Goal: Transaction & Acquisition: Purchase product/service

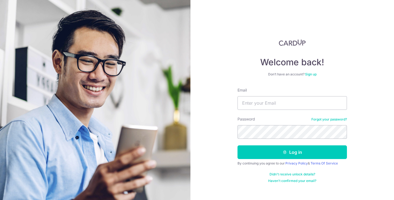
type input "[PERSON_NAME][EMAIL_ADDRESS][PERSON_NAME][DOMAIN_NAME]"
click at [237, 145] on button "Log in" at bounding box center [291, 152] width 109 height 14
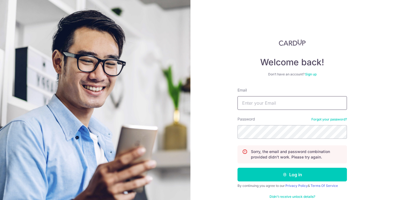
click at [281, 107] on input "Email" at bounding box center [291, 103] width 109 height 14
type input "[PERSON_NAME][EMAIL_ADDRESS][PERSON_NAME][DOMAIN_NAME]"
click at [237, 168] on button "Log in" at bounding box center [291, 175] width 109 height 14
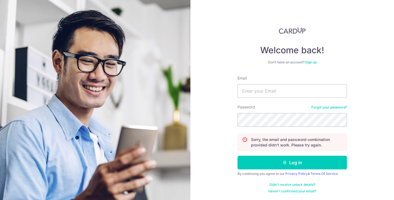
click at [320, 105] on link "Forgot your password?" at bounding box center [329, 107] width 36 height 4
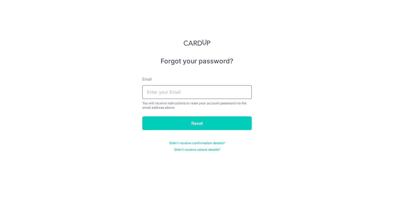
click at [217, 95] on input "text" at bounding box center [196, 92] width 109 height 14
type input "[PERSON_NAME][EMAIL_ADDRESS][PERSON_NAME][DOMAIN_NAME]"
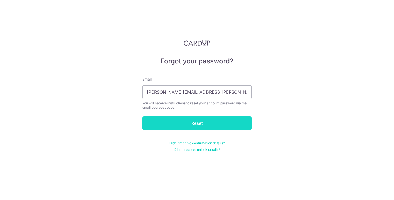
click at [209, 119] on input "Reset" at bounding box center [196, 123] width 109 height 14
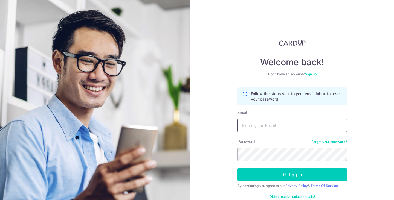
click at [272, 121] on input "Email" at bounding box center [291, 126] width 109 height 14
type input "[PERSON_NAME][EMAIL_ADDRESS][PERSON_NAME][DOMAIN_NAME]"
click at [237, 168] on button "Log in" at bounding box center [291, 175] width 109 height 14
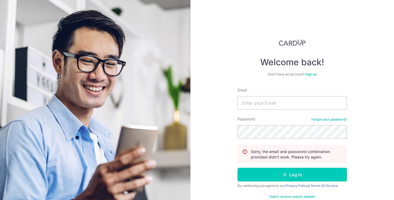
scroll to position [12, 0]
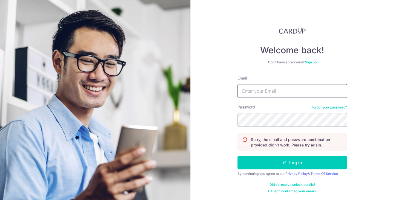
click at [252, 86] on input "Email" at bounding box center [291, 91] width 109 height 14
type input "charles.f.vitry@gmail.com"
click at [237, 156] on button "Log in" at bounding box center [291, 163] width 109 height 14
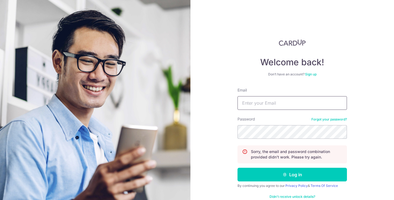
click at [265, 105] on input "Email" at bounding box center [291, 103] width 109 height 14
type input "[PERSON_NAME][EMAIL_ADDRESS][PERSON_NAME][DOMAIN_NAME]"
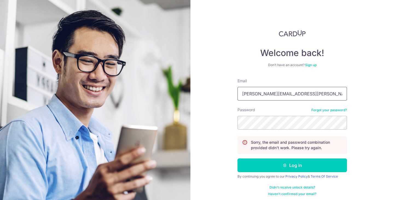
scroll to position [12, 0]
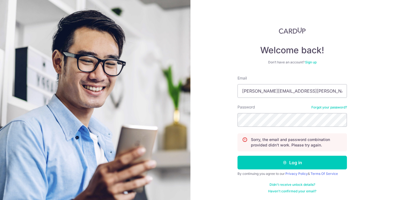
click at [314, 109] on link "Forgot your password?" at bounding box center [329, 107] width 36 height 4
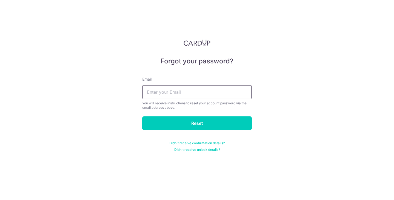
click at [217, 94] on input "text" at bounding box center [196, 92] width 109 height 14
type input "charles.f.vitry@gmail.com"
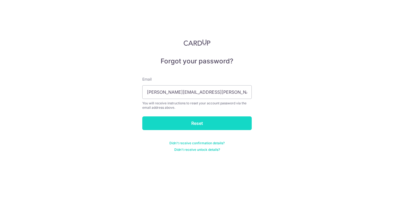
click at [202, 125] on input "Reset" at bounding box center [196, 123] width 109 height 14
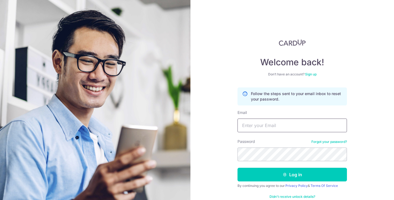
click at [263, 125] on input "Email" at bounding box center [291, 126] width 109 height 14
click at [310, 76] on link "Sign up" at bounding box center [310, 74] width 11 height 4
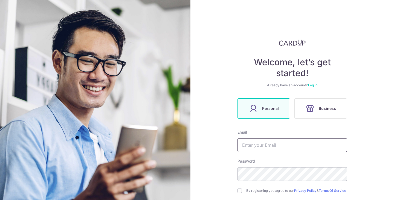
click at [262, 146] on input "text" at bounding box center [291, 145] width 109 height 14
click at [265, 145] on input "cha" at bounding box center [291, 145] width 109 height 14
click at [303, 142] on input "cha" at bounding box center [291, 145] width 109 height 14
click at [271, 145] on input "cha" at bounding box center [291, 145] width 109 height 14
type input "[PERSON_NAME][EMAIL_ADDRESS][PERSON_NAME][DOMAIN_NAME]"
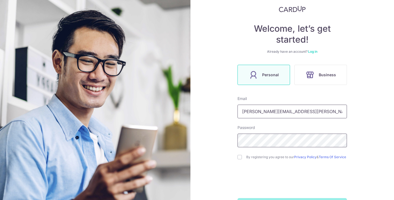
scroll to position [34, 0]
click at [239, 156] on input "checkbox" at bounding box center [239, 157] width 4 height 4
checkbox input "true"
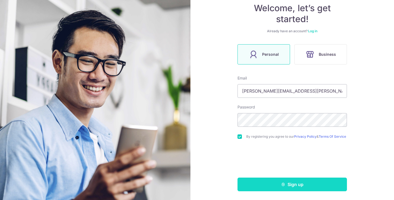
click at [265, 185] on button "Sign up" at bounding box center [291, 185] width 109 height 14
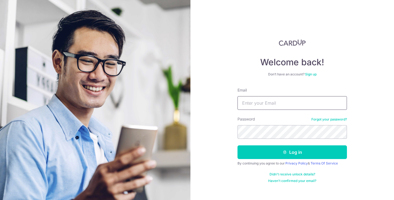
click at [284, 98] on input "Email" at bounding box center [291, 103] width 109 height 14
type input "charles.f.vitry@gmail.com"
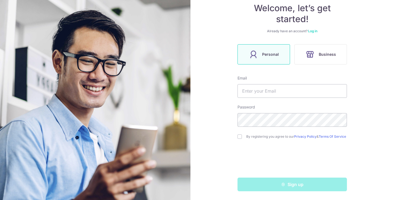
scroll to position [56, 0]
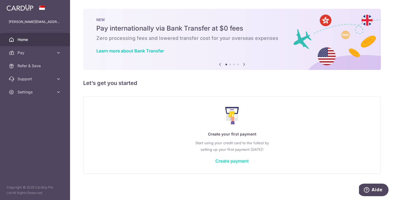
click at [231, 159] on link "Create payment" at bounding box center [231, 160] width 33 height 5
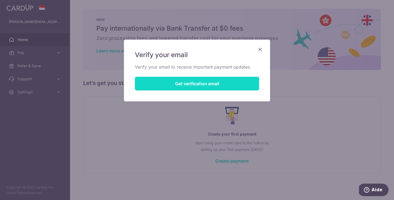
click at [218, 85] on button "Get verification email" at bounding box center [197, 84] width 124 height 14
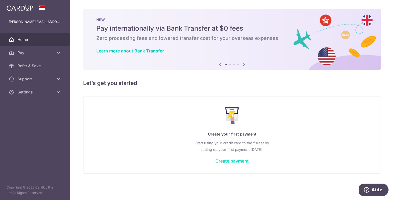
click at [227, 161] on link "Create payment" at bounding box center [231, 160] width 33 height 5
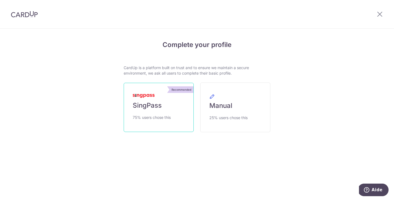
click at [182, 119] on link "Recommended SingPass 75% users chose this" at bounding box center [159, 107] width 70 height 49
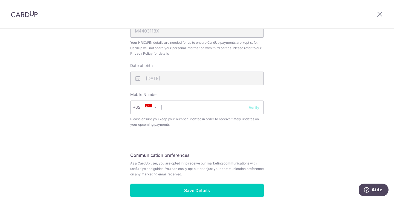
scroll to position [177, 0]
click at [181, 106] on input "text" at bounding box center [196, 108] width 133 height 14
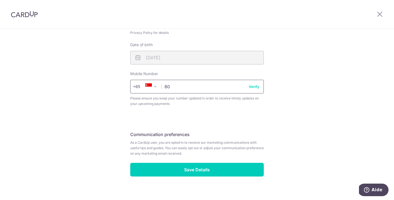
scroll to position [197, 0]
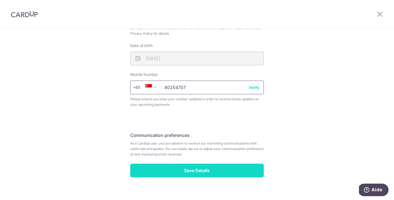
type input "80254707"
click at [183, 169] on input "Save Details" at bounding box center [196, 171] width 133 height 14
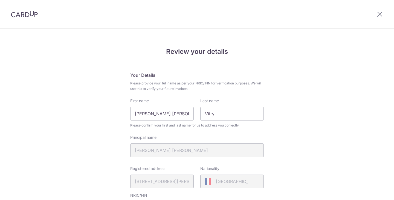
scroll to position [212, 0]
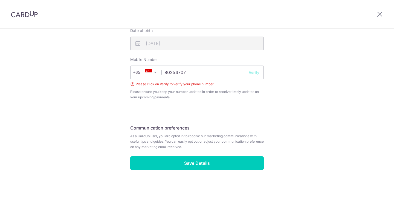
click at [251, 72] on button "Verify" at bounding box center [253, 72] width 11 height 5
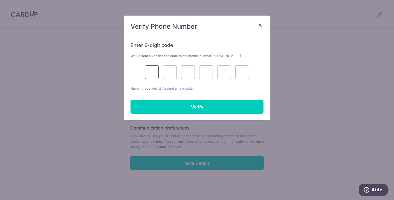
click at [153, 68] on input "text" at bounding box center [152, 72] width 14 height 14
type input "3"
type input "8"
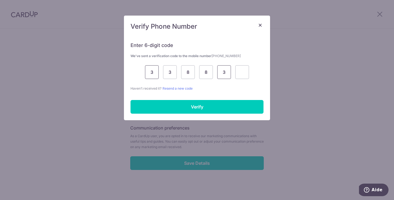
type input "3"
type input "4"
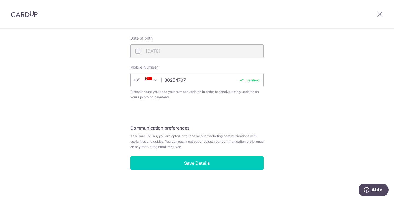
scroll to position [205, 0]
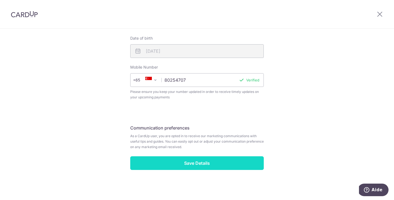
click at [180, 163] on input "Save Details" at bounding box center [196, 163] width 133 height 14
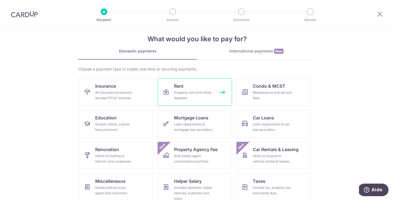
click at [207, 80] on link "Rent Property rent and rental deposits" at bounding box center [194, 91] width 74 height 27
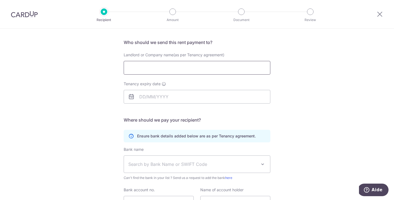
scroll to position [35, 0]
click at [204, 67] on input "Landlord or Company name(as per Tenancy agreement)" at bounding box center [197, 68] width 146 height 14
type input "WEE SAU LING"
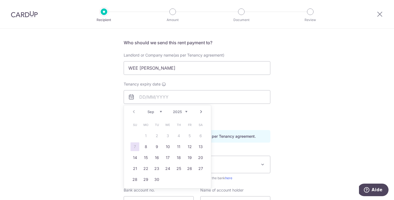
click at [186, 110] on select "2025 2026 2027 2028 2029 2030 2031 2032 2033 2034 2035" at bounding box center [180, 112] width 14 height 4
click at [153, 148] on link "7" at bounding box center [156, 146] width 9 height 9
type input "07/09/2027"
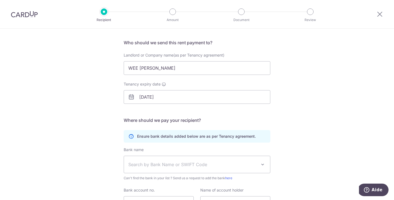
click at [150, 166] on span "Search by Bank Name or SWIFT Code" at bounding box center [192, 164] width 128 height 7
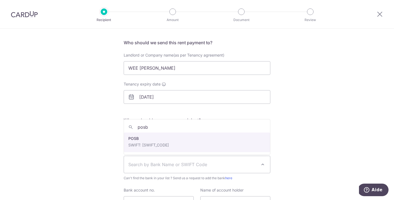
type input "posb"
select select "19"
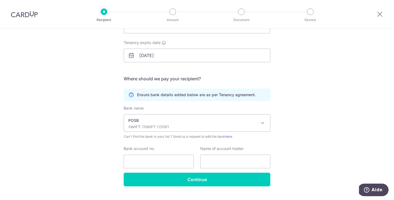
scroll to position [77, 0]
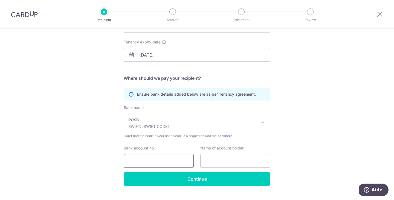
click at [150, 160] on input "Bank account no." at bounding box center [159, 161] width 70 height 14
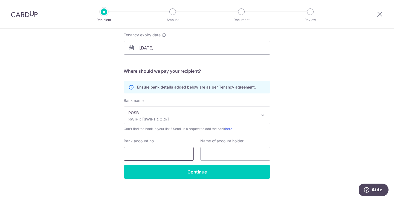
scroll to position [89, 0]
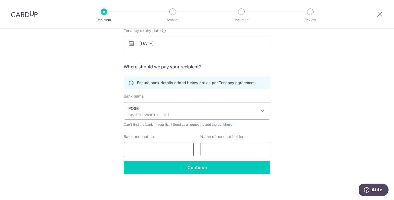
click at [169, 147] on input "Bank account no." at bounding box center [159, 150] width 70 height 14
type input "041111089"
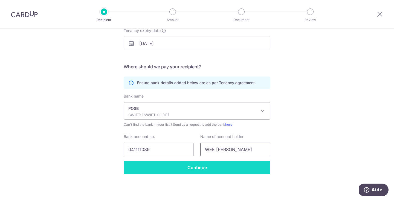
type input "WEE SAU LING"
click at [153, 168] on input "Continue" at bounding box center [197, 168] width 146 height 14
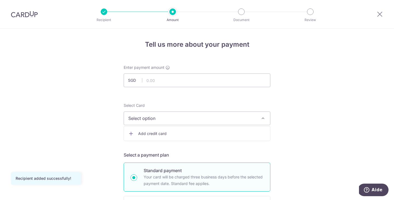
click at [164, 131] on span "Add credit card" at bounding box center [201, 133] width 127 height 5
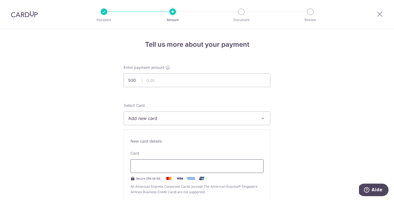
type input "03 / 2029"
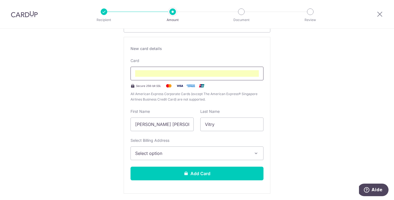
scroll to position [94, 0]
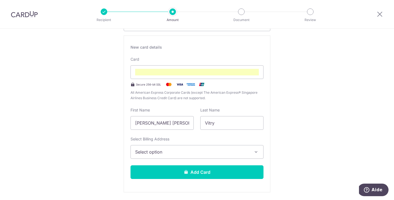
click at [195, 160] on div "New card details Card Secure 256-bit SSL All American Express Corporate Cards (…" at bounding box center [197, 114] width 146 height 157
click at [201, 149] on span "Select option" at bounding box center [192, 152] width 114 height 7
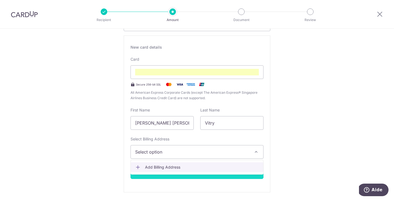
click at [192, 165] on span "Add Billing Address" at bounding box center [202, 167] width 114 height 5
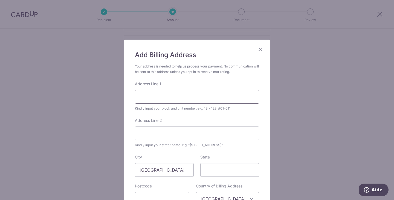
click at [195, 99] on input "Address Line 1" at bounding box center [197, 97] width 124 height 14
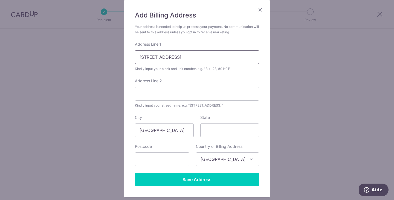
type input "9 Taman Serasi Road"
type input "257720"
click at [211, 127] on input "State" at bounding box center [229, 131] width 59 height 14
type input "[GEOGRAPHIC_DATA]"
click at [193, 94] on input "Address Line 2" at bounding box center [197, 94] width 124 height 14
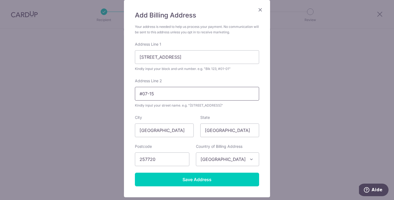
click at [143, 95] on input "#07-15" at bounding box center [197, 94] width 124 height 14
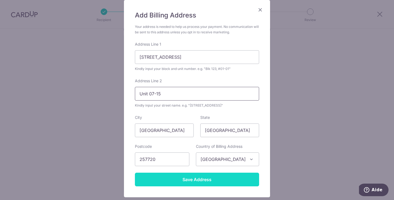
type input "Unit 07-15"
click at [173, 178] on input "Save Address" at bounding box center [197, 180] width 124 height 14
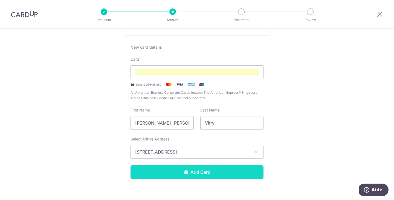
click at [225, 174] on button "Add Card" at bounding box center [196, 172] width 133 height 14
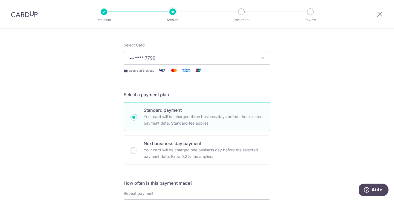
scroll to position [63, 0]
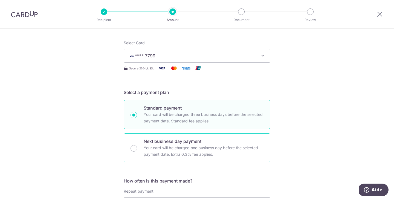
click at [219, 149] on p "Your card will be charged one business day before the selected payment date. Ex…" at bounding box center [203, 151] width 120 height 13
click at [137, 149] on input "Next business day payment Your card will be charged one business day before the…" at bounding box center [133, 148] width 7 height 7
radio input "false"
radio input "true"
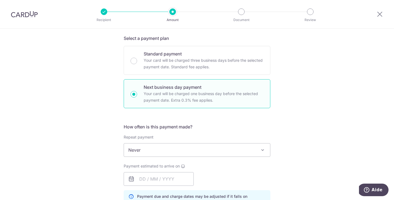
scroll to position [116, 0]
click at [173, 177] on input "text" at bounding box center [159, 180] width 70 height 14
click at [219, 179] on div "Payment estimated to arrive on Prev Next Sep Oct Nov [DATE] 2026 2027 2028 2029…" at bounding box center [196, 175] width 153 height 22
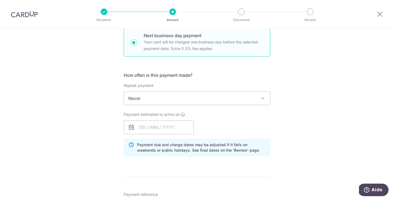
scroll to position [169, 0]
click at [130, 125] on icon at bounding box center [131, 127] width 7 height 7
click at [140, 126] on input "text" at bounding box center [159, 127] width 70 height 14
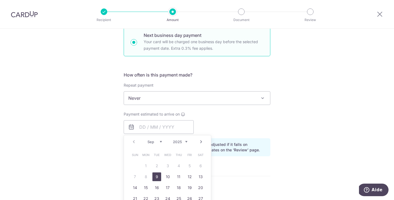
click at [155, 178] on link "9" at bounding box center [156, 176] width 9 height 9
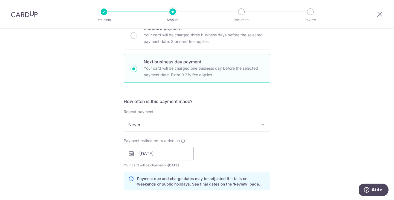
scroll to position [141, 0]
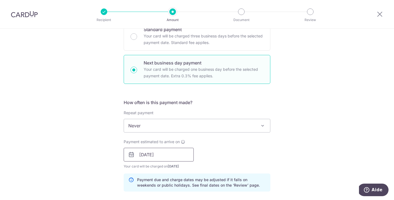
click at [180, 154] on input "[DATE]" at bounding box center [159, 155] width 70 height 14
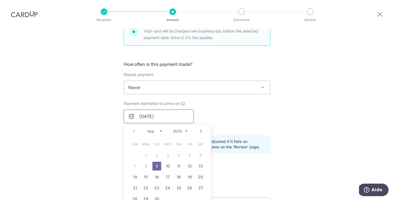
scroll to position [188, 0]
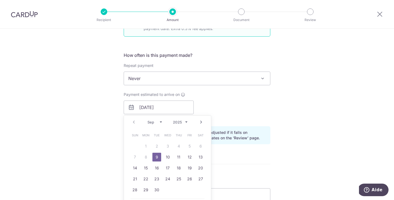
click at [203, 120] on link "Next" at bounding box center [201, 122] width 7 height 7
click at [170, 146] on link "1" at bounding box center [167, 146] width 9 height 9
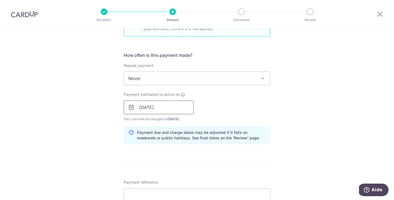
click at [180, 111] on input "[DATE]" at bounding box center [159, 108] width 70 height 14
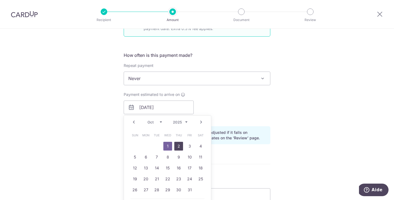
click at [176, 145] on link "2" at bounding box center [178, 146] width 9 height 9
type input "[DATE]"
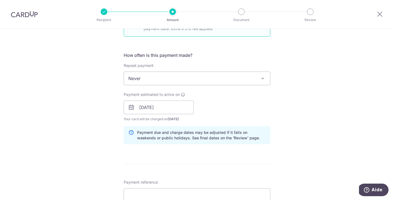
click at [198, 112] on div "Payment estimated to arrive on 02/10/2025 Prev Next Jan Feb Mar Apr May Jun Jul…" at bounding box center [196, 107] width 153 height 30
click at [180, 109] on input "02/10/2025" at bounding box center [159, 108] width 70 height 14
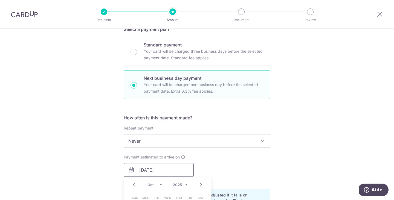
scroll to position [113, 0]
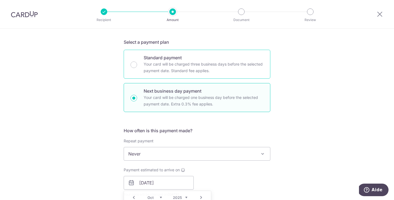
click at [194, 72] on p "Your card will be charged three business days before the selected payment date.…" at bounding box center [203, 67] width 120 height 13
click at [137, 68] on input "Standard payment Your card will be charged three business days before the selec…" at bounding box center [133, 64] width 7 height 7
radio input "true"
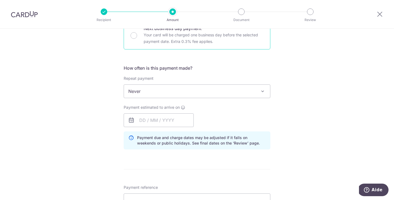
scroll to position [180, 0]
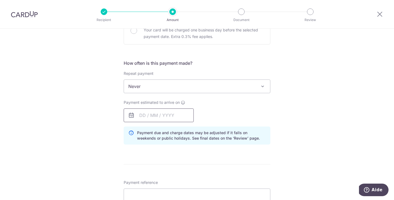
click at [183, 113] on input "text" at bounding box center [159, 115] width 70 height 14
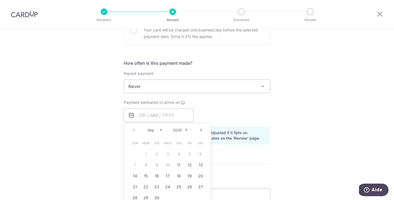
click at [215, 108] on div "Payment estimated to arrive on Prev Next Sep Oct Nov Dec 2025 2026 2027 2028 20…" at bounding box center [196, 111] width 153 height 22
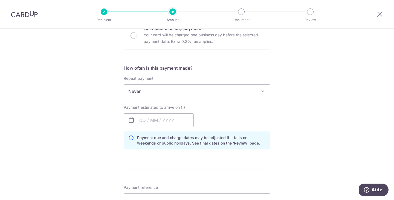
scroll to position [181, 0]
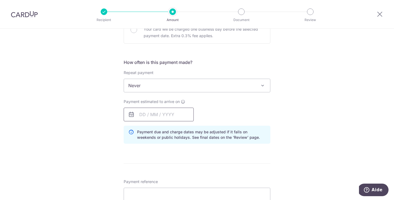
click at [187, 116] on input "text" at bounding box center [159, 115] width 70 height 14
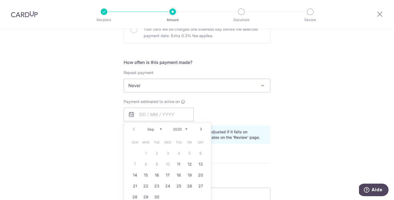
click at [200, 127] on link "Next" at bounding box center [201, 129] width 7 height 7
click at [169, 154] on link "1" at bounding box center [167, 153] width 9 height 9
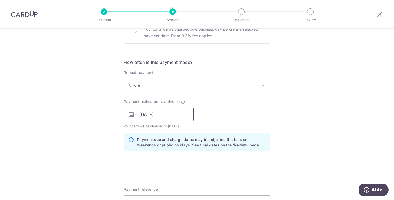
click at [186, 117] on input "01/10/2025" at bounding box center [159, 115] width 70 height 14
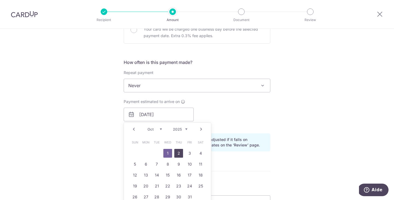
click at [179, 152] on link "2" at bounding box center [178, 153] width 9 height 9
type input "[DATE]"
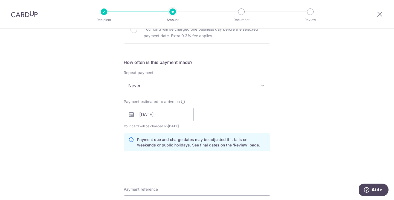
click at [211, 113] on div "Payment estimated to arrive on 02/10/2025 Prev Next Jan Feb Mar Apr May Jun Jul…" at bounding box center [196, 114] width 153 height 30
click at [181, 113] on input "02/10/2025" at bounding box center [159, 115] width 70 height 14
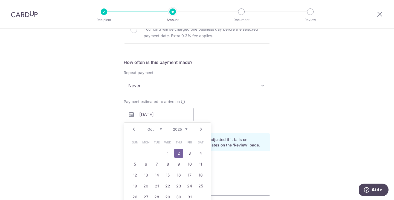
click at [213, 120] on div "Payment estimated to arrive on 02/10/2025 Prev Next Sep Oct Nov Dec 2025 2026 2…" at bounding box center [196, 114] width 153 height 30
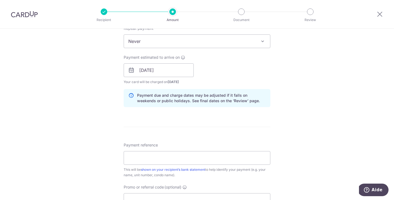
scroll to position [227, 0]
click at [216, 158] on input "Payment reference" at bounding box center [197, 157] width 146 height 14
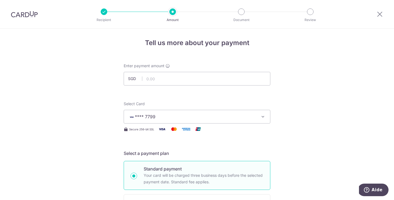
scroll to position [0, 0]
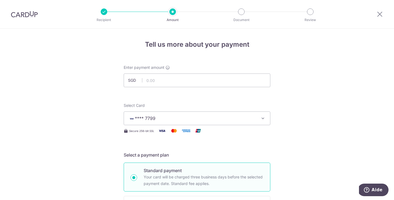
type input "9 Taman Serasi 07-15"
click at [223, 73] on div "Enter payment amount SGD" at bounding box center [197, 76] width 146 height 22
click at [220, 78] on input "text" at bounding box center [197, 81] width 146 height 14
type input "6,500.00"
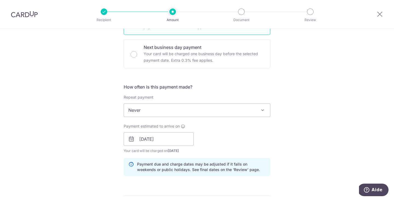
scroll to position [153, 0]
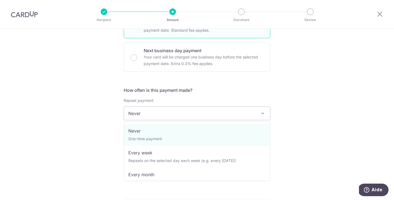
click at [180, 118] on span "Never" at bounding box center [197, 113] width 146 height 13
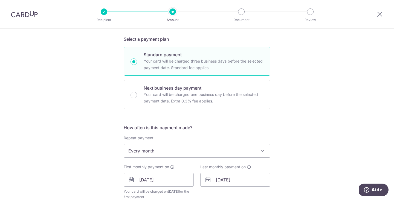
scroll to position [117, 0]
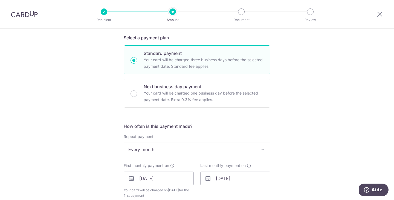
click at [233, 152] on span "Every month" at bounding box center [197, 149] width 146 height 13
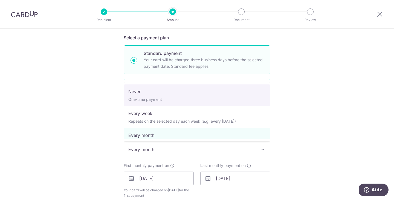
select select "1"
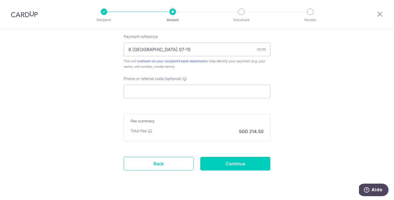
scroll to position [335, 0]
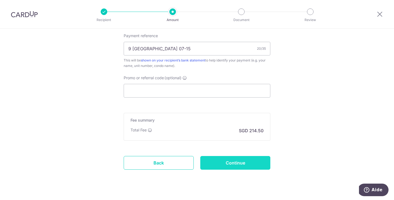
click at [219, 161] on input "Continue" at bounding box center [235, 163] width 70 height 14
type input "Create Schedule"
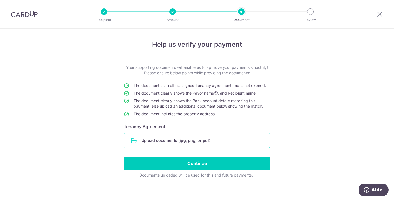
click at [193, 137] on input "file" at bounding box center [197, 140] width 146 height 14
click at [164, 141] on input "file" at bounding box center [197, 140] width 146 height 14
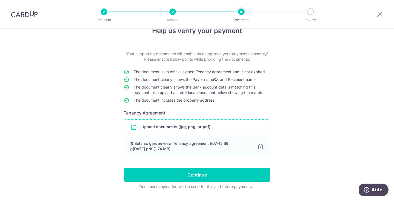
scroll to position [14, 0]
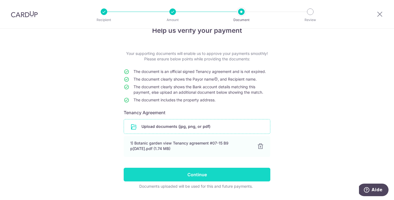
click at [146, 176] on input "Continue" at bounding box center [197, 175] width 146 height 14
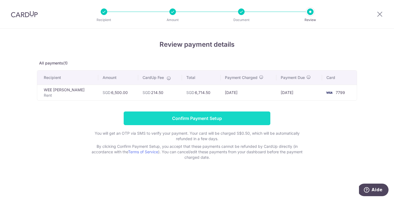
click at [201, 118] on input "Confirm Payment Setup" at bounding box center [197, 118] width 146 height 14
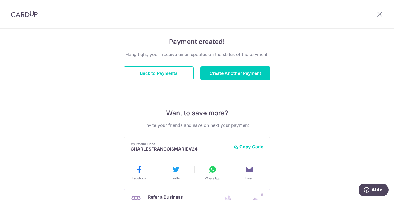
scroll to position [36, 0]
click at [238, 71] on button "Create Another Payment" at bounding box center [235, 74] width 70 height 14
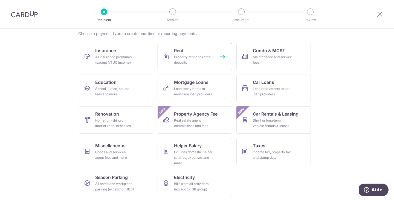
scroll to position [45, 0]
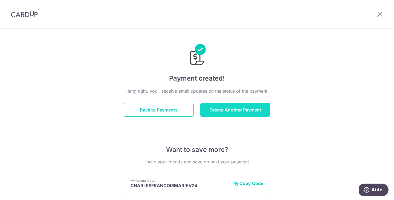
click at [216, 109] on button "Create Another Payment" at bounding box center [235, 110] width 70 height 14
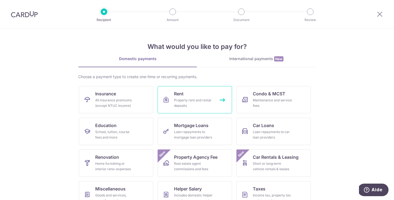
click at [210, 105] on div "Property rent and rental deposits" at bounding box center [193, 103] width 39 height 11
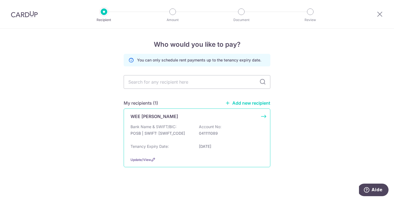
click at [177, 138] on div "Bank Name & SWIFT/BIC: POSB | SWIFT: [SWIFT_CODE] Account No: 041111089" at bounding box center [196, 132] width 133 height 17
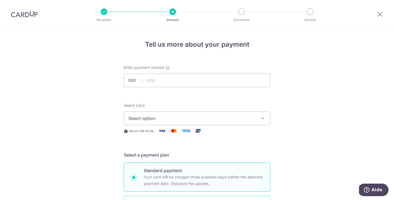
scroll to position [52, 0]
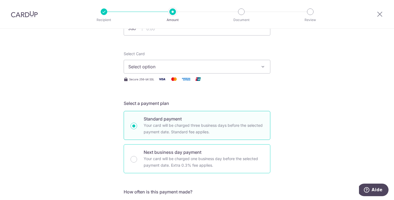
click at [174, 151] on p "Next business day payment" at bounding box center [203, 152] width 120 height 7
click at [137, 156] on input "Next business day payment Your card will be charged one business day before the…" at bounding box center [133, 159] width 7 height 7
radio input "false"
radio input "true"
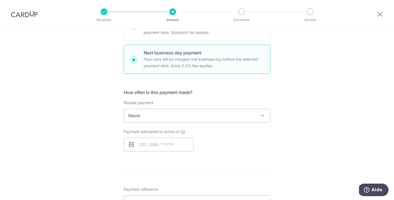
scroll to position [170, 0]
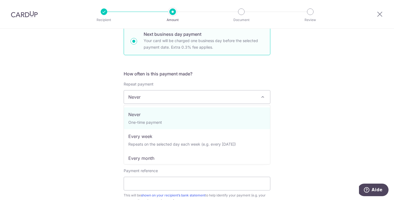
click at [193, 99] on span "Never" at bounding box center [197, 96] width 146 height 13
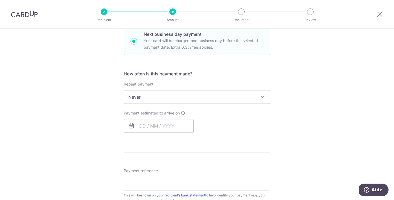
click at [122, 76] on div "Tell us more about your payment Enter payment amount SGD Select Card Select opt…" at bounding box center [197, 102] width 394 height 486
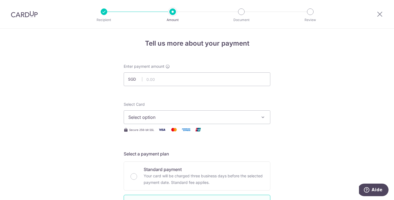
scroll to position [0, 0]
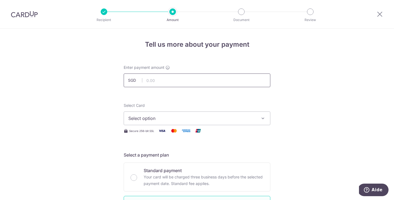
click at [168, 84] on input "text" at bounding box center [197, 81] width 146 height 14
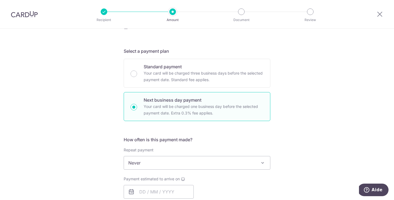
scroll to position [131, 0]
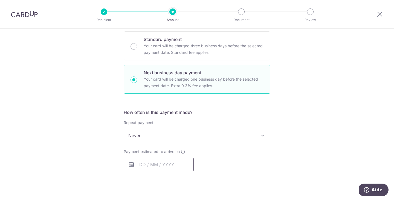
click at [144, 163] on input "text" at bounding box center [159, 165] width 70 height 14
click at [89, 172] on div "Tell us more about your payment Enter payment amount SGD Select Card Select opt…" at bounding box center [197, 141] width 394 height 486
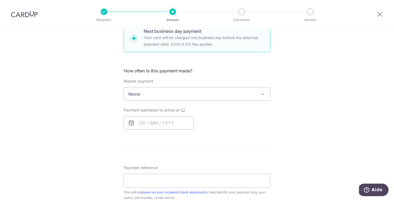
scroll to position [174, 0]
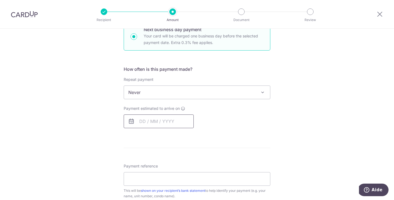
click at [145, 116] on input "text" at bounding box center [159, 122] width 70 height 14
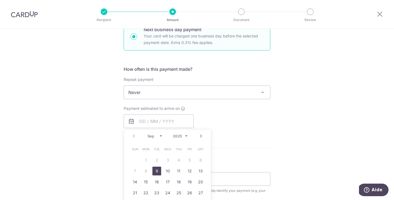
click at [155, 170] on link "9" at bounding box center [156, 171] width 9 height 9
type input "09/09/2025"
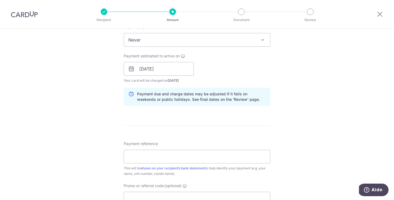
scroll to position [227, 0]
click at [199, 155] on input "Payment reference" at bounding box center [197, 156] width 146 height 14
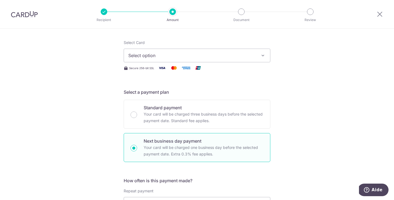
scroll to position [62, 0]
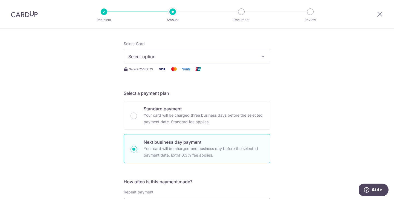
click at [256, 58] on button "Select option" at bounding box center [197, 57] width 146 height 14
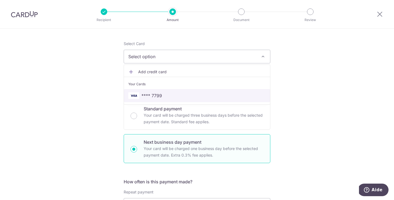
click at [199, 96] on span "**** 7799" at bounding box center [196, 95] width 137 height 7
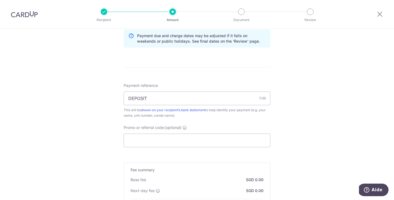
scroll to position [284, 0]
click at [226, 104] on input "DEPOSIT" at bounding box center [197, 99] width 146 height 14
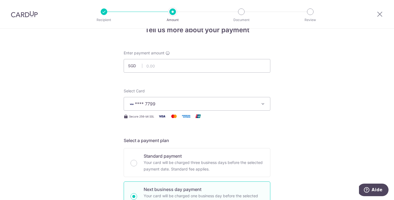
scroll to position [0, 0]
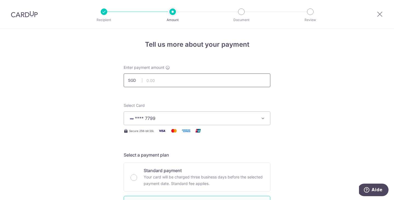
type input "DEPOSIT - 07-15 BOTANICAL GARDENS"
click at [186, 79] on input "text" at bounding box center [197, 81] width 146 height 14
type input "13,000.00"
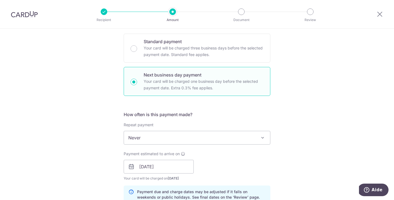
scroll to position [111, 0]
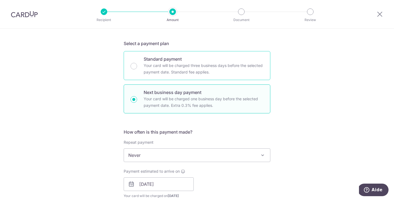
click at [238, 59] on p "Standard payment" at bounding box center [203, 59] width 120 height 7
click at [137, 63] on input "Standard payment Your card will be charged three business days before the selec…" at bounding box center [133, 66] width 7 height 7
radio input "true"
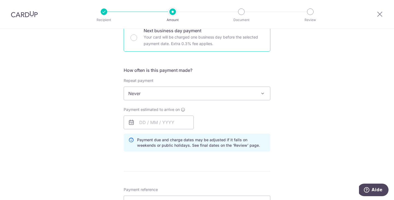
scroll to position [173, 0]
click at [161, 121] on input "text" at bounding box center [159, 123] width 70 height 14
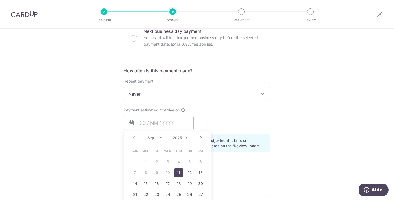
click at [176, 174] on link "11" at bounding box center [178, 172] width 9 height 9
type input "11/09/2025"
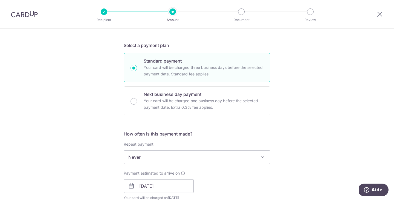
scroll to position [109, 0]
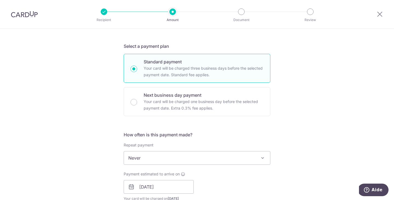
click at [243, 102] on p "Your card will be charged one business day before the selected payment date. Ex…" at bounding box center [203, 104] width 120 height 13
click at [137, 102] on input "Next business day payment Your card will be charged one business day before the…" at bounding box center [133, 102] width 7 height 7
radio input "false"
radio input "true"
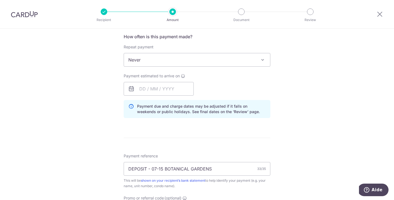
scroll to position [203, 0]
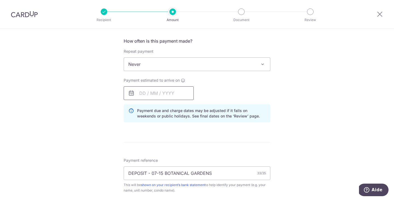
click at [179, 92] on input "text" at bounding box center [159, 93] width 70 height 14
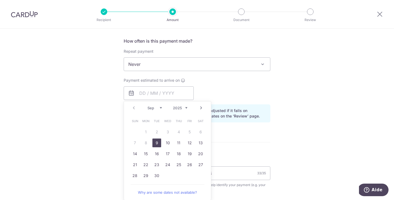
click at [158, 143] on link "9" at bounding box center [156, 143] width 9 height 9
type input "[DATE]"
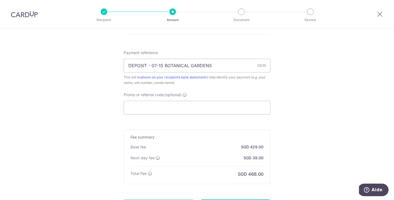
scroll to position [372, 0]
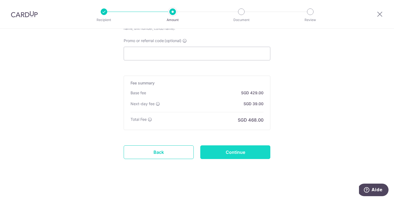
click at [229, 150] on input "Continue" at bounding box center [235, 152] width 70 height 14
type input "Create Schedule"
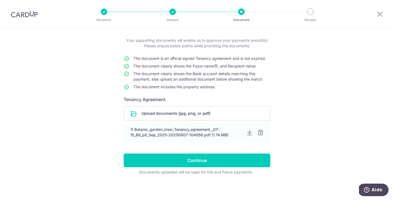
scroll to position [28, 0]
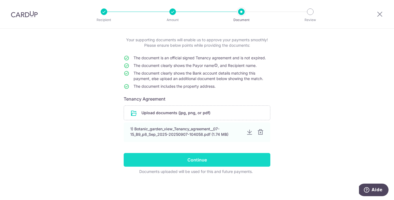
click at [200, 159] on input "Continue" at bounding box center [197, 160] width 146 height 14
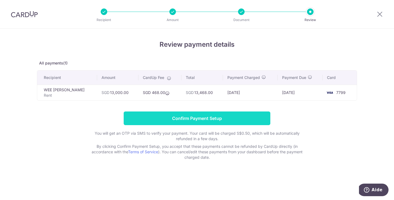
click at [207, 121] on input "Confirm Payment Setup" at bounding box center [197, 118] width 146 height 14
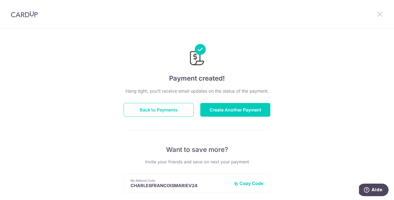
click at [377, 16] on icon at bounding box center [379, 14] width 7 height 7
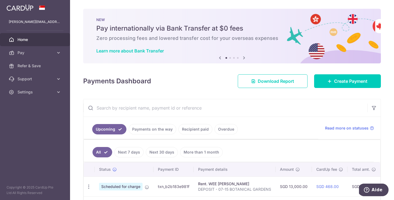
scroll to position [43, 0]
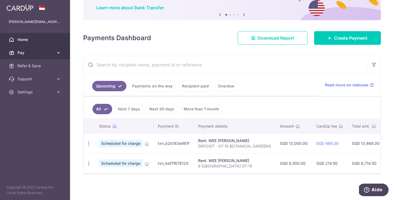
click at [38, 54] on span "Pay" at bounding box center [35, 52] width 36 height 5
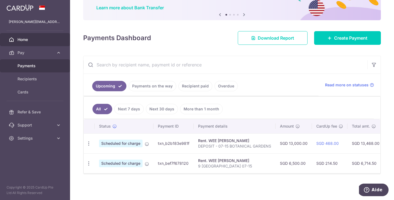
click at [31, 65] on span "Payments" at bounding box center [35, 65] width 36 height 5
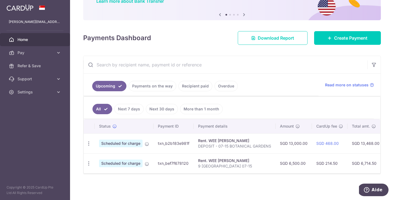
scroll to position [49, 0]
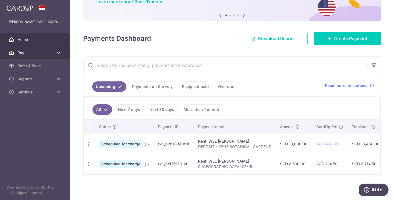
click at [39, 57] on link "Pay" at bounding box center [35, 52] width 70 height 13
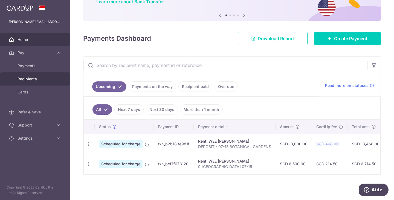
click at [33, 81] on span "Recipients" at bounding box center [35, 78] width 36 height 5
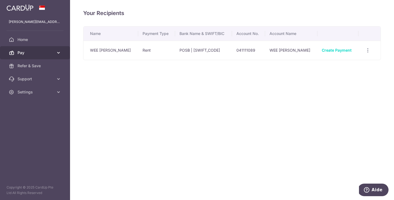
click at [43, 54] on span "Pay" at bounding box center [35, 52] width 36 height 5
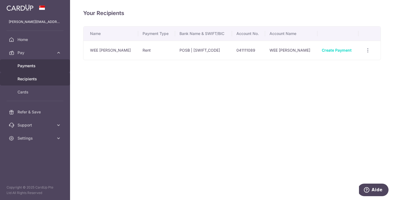
click at [37, 66] on span "Payments" at bounding box center [35, 65] width 36 height 5
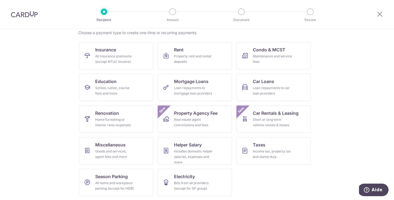
scroll to position [45, 0]
click at [216, 142] on link "Helper Salary Includes domestic helper salaries, expenses and more" at bounding box center [194, 150] width 74 height 27
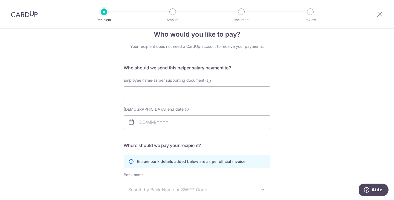
scroll to position [10, 0]
click at [384, 12] on div at bounding box center [379, 14] width 28 height 28
click at [383, 12] on div at bounding box center [379, 14] width 28 height 28
click at [377, 14] on icon at bounding box center [379, 14] width 7 height 7
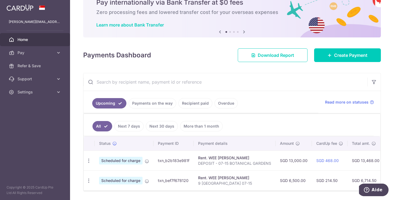
scroll to position [43, 0]
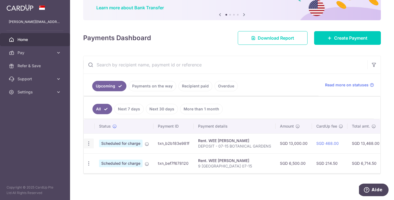
click at [86, 143] on icon "button" at bounding box center [89, 144] width 6 height 6
click at [238, 145] on p "DEPOSIT - 07-15 BOTANICAL GARDENS" at bounding box center [234, 145] width 73 height 5
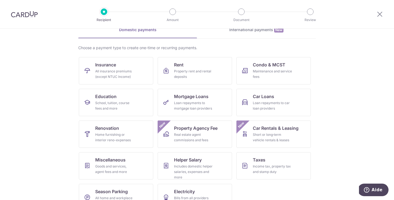
scroll to position [45, 0]
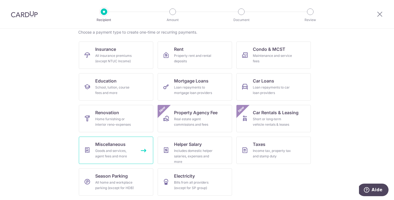
click at [97, 150] on div "Goods and services, agent fees and more" at bounding box center [114, 153] width 39 height 11
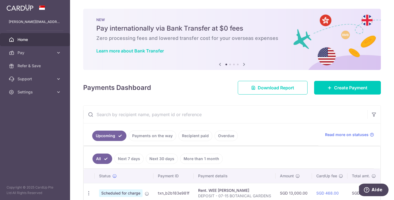
click at [31, 33] on link "Home" at bounding box center [35, 39] width 70 height 13
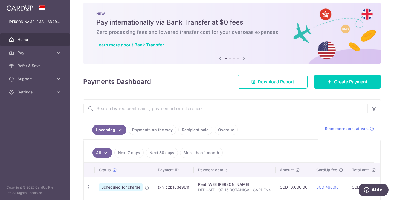
click at [27, 7] on img at bounding box center [20, 7] width 27 height 7
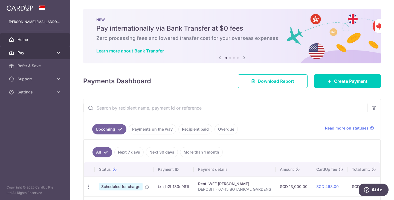
click at [52, 52] on span "Pay" at bounding box center [35, 52] width 36 height 5
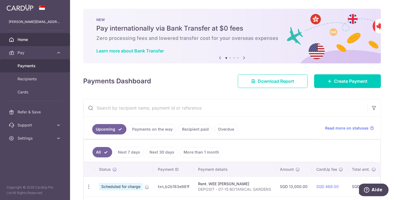
click at [40, 67] on span "Payments" at bounding box center [35, 65] width 36 height 5
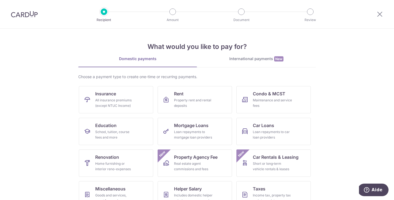
click at [250, 54] on div "What would you like to pay for? Domestic payments International payments New Ch…" at bounding box center [196, 137] width 237 height 216
click at [249, 58] on div "International payments New" at bounding box center [256, 59] width 119 height 6
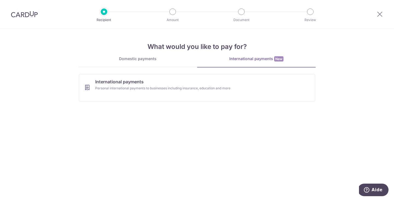
click at [148, 60] on div "Domestic payments" at bounding box center [137, 58] width 119 height 5
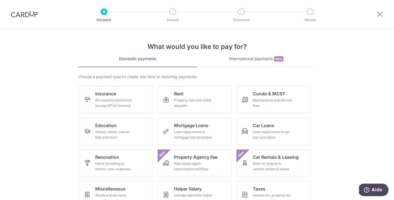
scroll to position [45, 0]
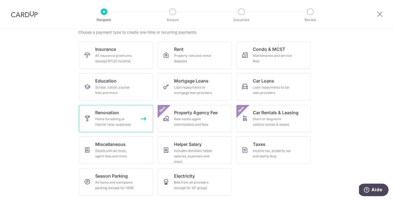
click at [141, 124] on link "Renovation Home furnishing or interior reno-expenses" at bounding box center [116, 118] width 74 height 27
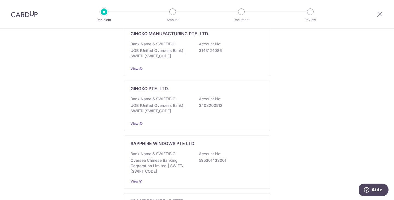
scroll to position [231, 0]
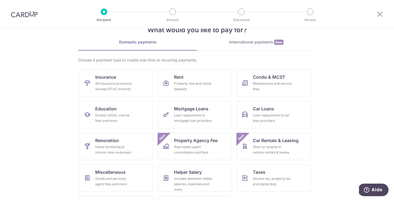
scroll to position [17, 0]
